Goal: Information Seeking & Learning: Find contact information

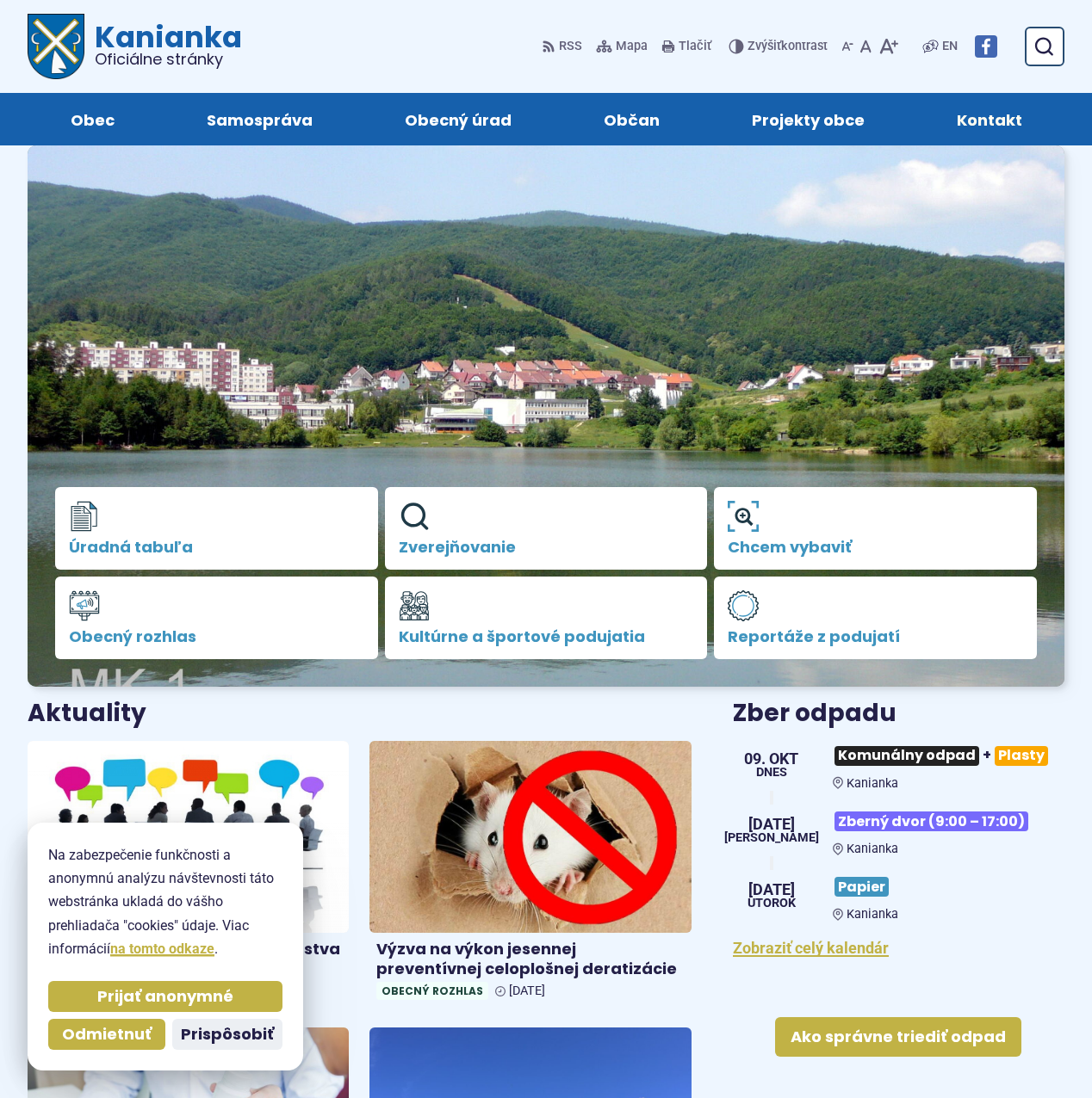
click at [981, 122] on span "Kontakt" at bounding box center [989, 119] width 66 height 53
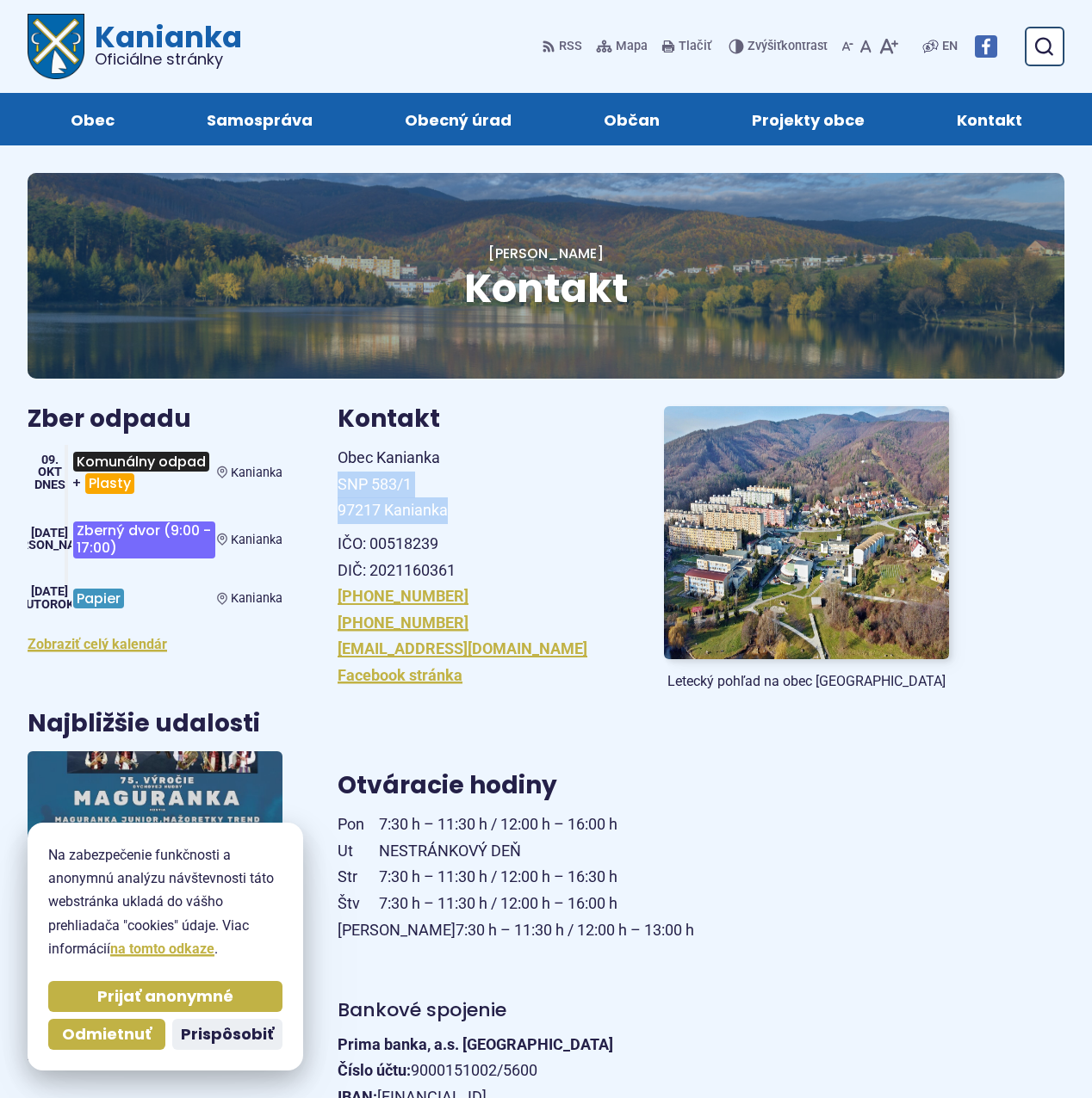
drag, startPoint x: 448, startPoint y: 512, endPoint x: 340, endPoint y: 474, distance: 114.5
click at [340, 474] on span "Obec Kanianka SNP 583/1 97217 Kanianka" at bounding box center [392, 483] width 110 height 70
copy span "SNP 583/1 97217 Kanianka"
drag, startPoint x: 474, startPoint y: 595, endPoint x: 336, endPoint y: 595, distance: 138.0
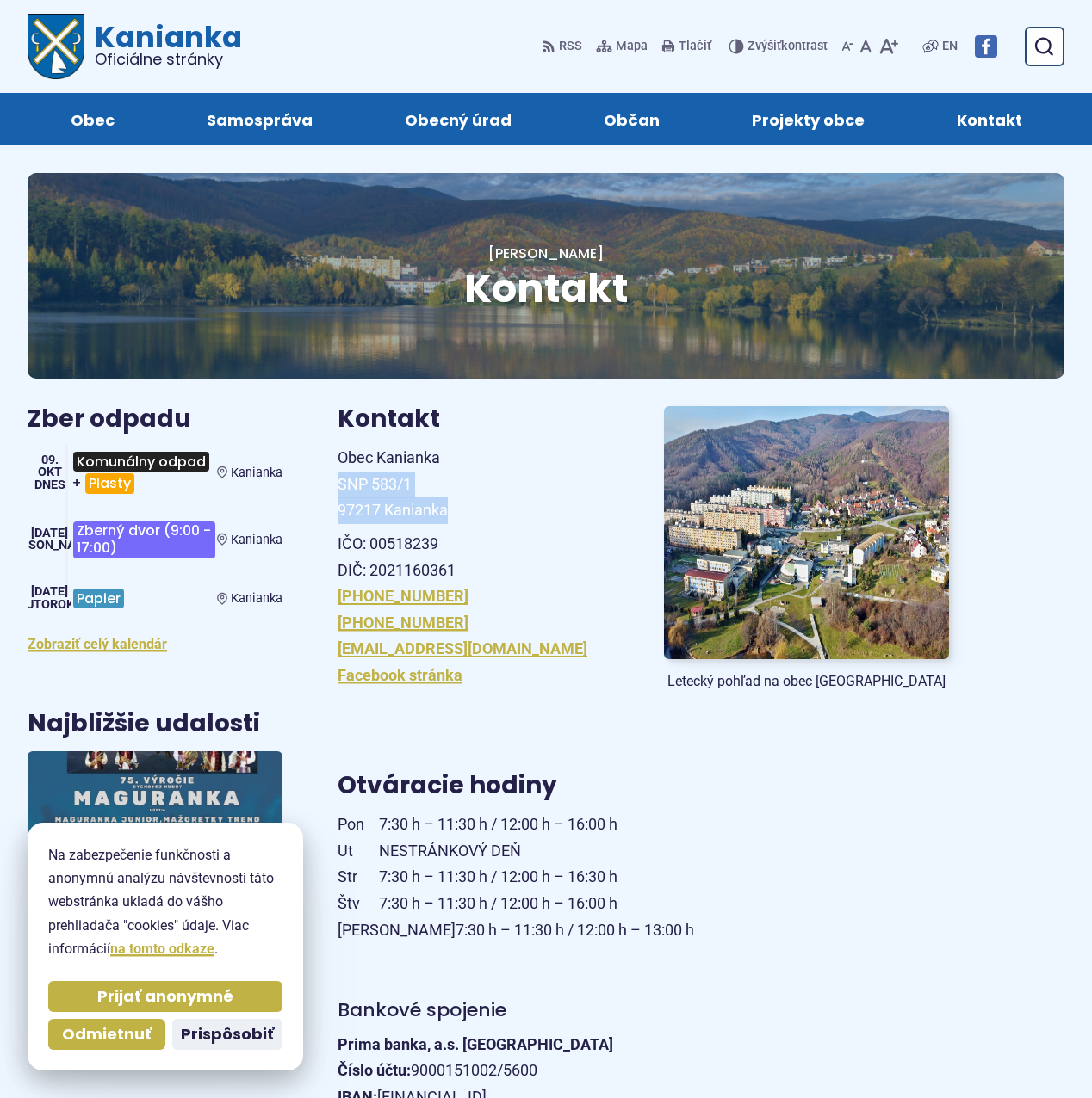
copy link "[PHONE_NUMBER]"
drag, startPoint x: 493, startPoint y: 645, endPoint x: 330, endPoint y: 655, distance: 163.3
copy link "[EMAIL_ADDRESS][DOMAIN_NAME]"
